Goal: Transaction & Acquisition: Purchase product/service

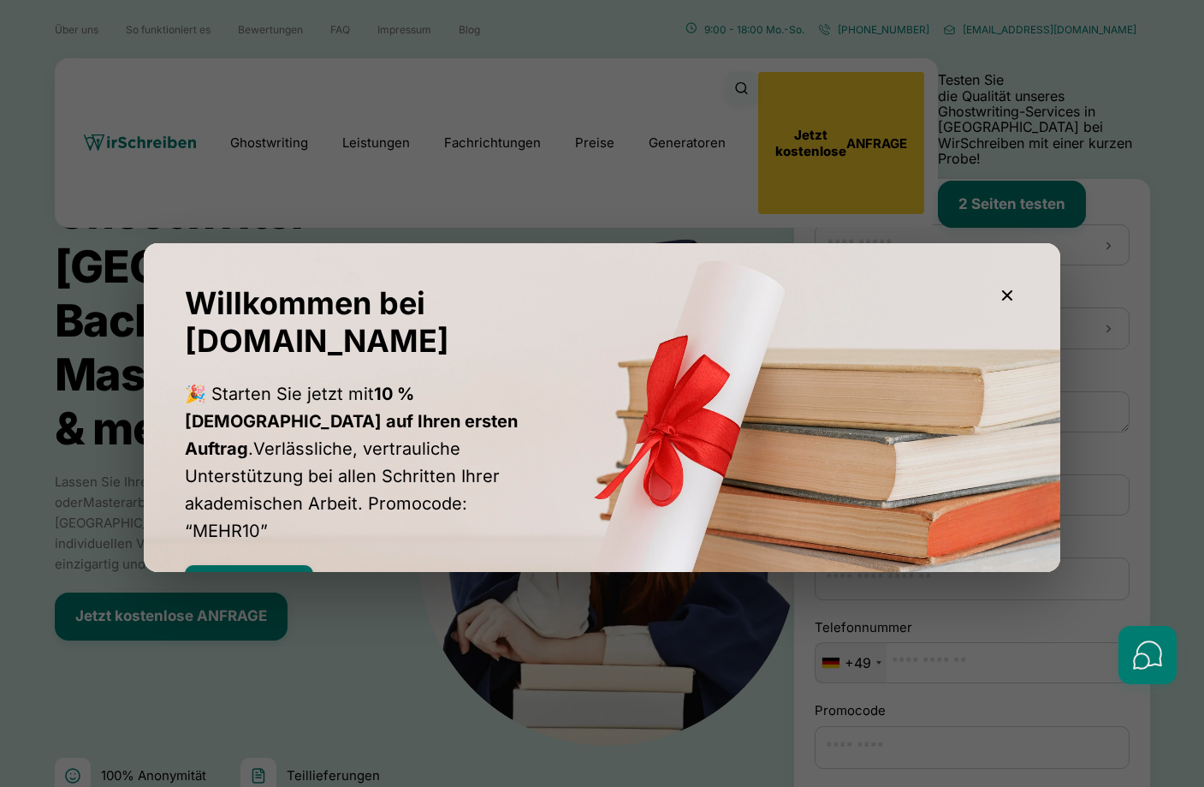
click at [271, 565] on button "Rabatt sichern" at bounding box center [249, 584] width 128 height 38
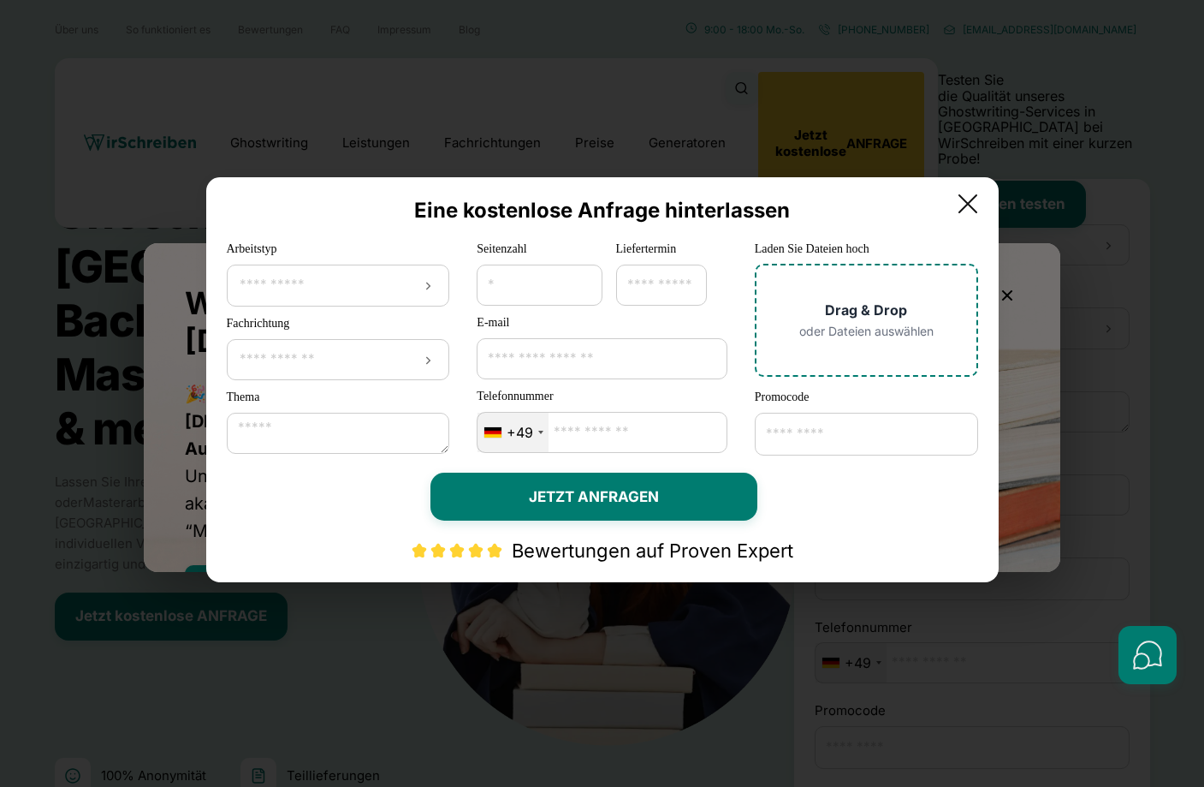
click at [985, 204] on icon at bounding box center [968, 204] width 34 height 34
